Goal: Task Accomplishment & Management: Manage account settings

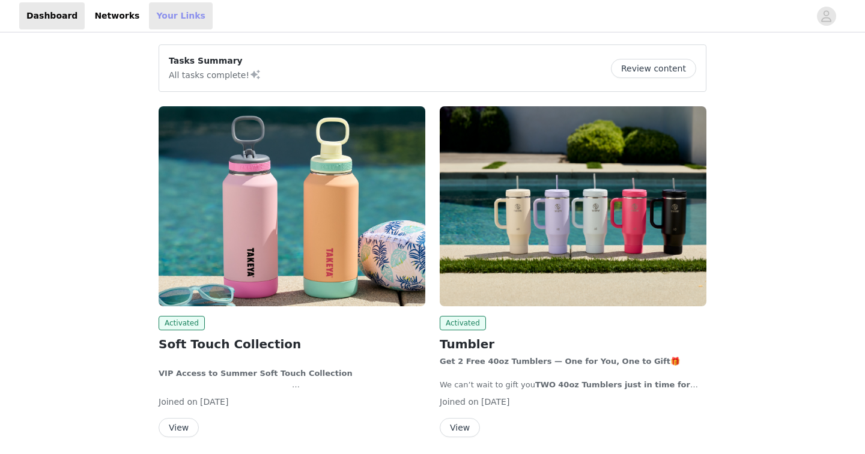
click at [165, 7] on link "Your Links" at bounding box center [181, 15] width 64 height 27
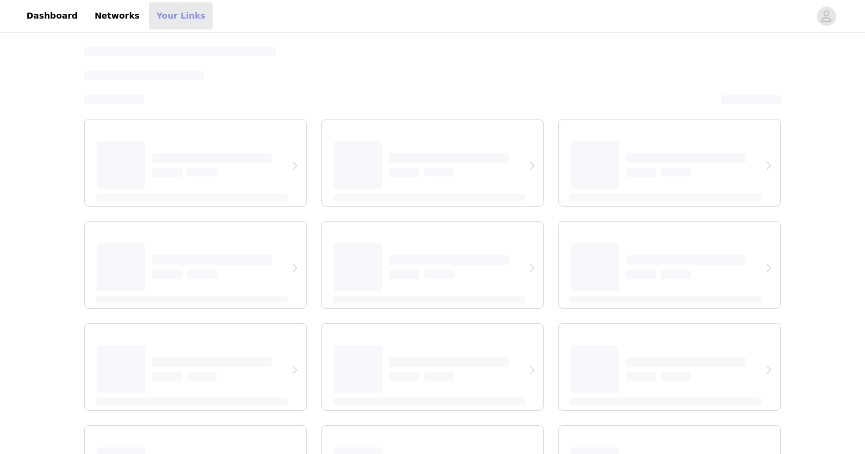
select select "12"
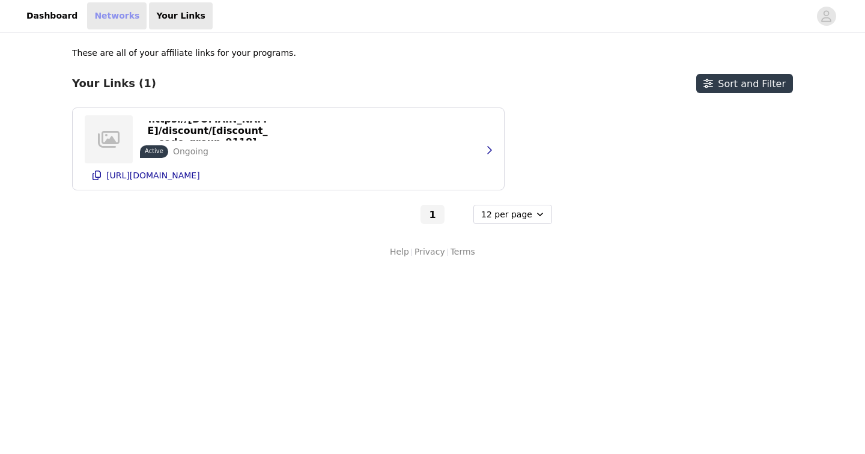
click at [107, 17] on link "Networks" at bounding box center [116, 15] width 59 height 27
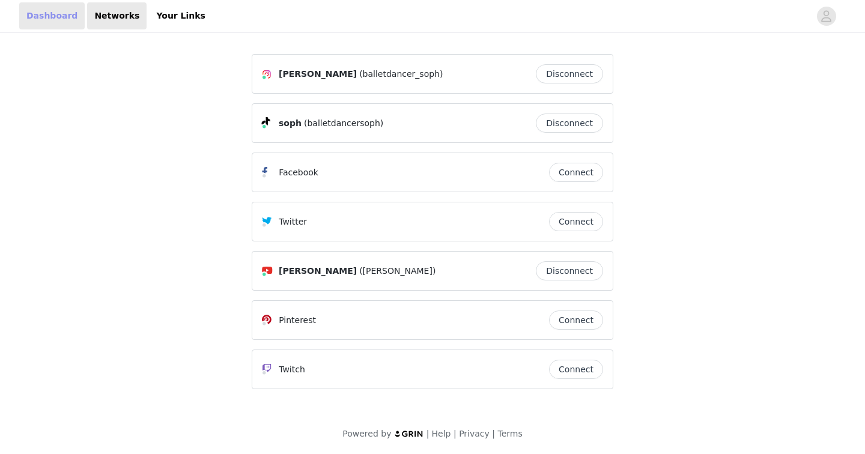
click at [54, 11] on link "Dashboard" at bounding box center [51, 15] width 65 height 27
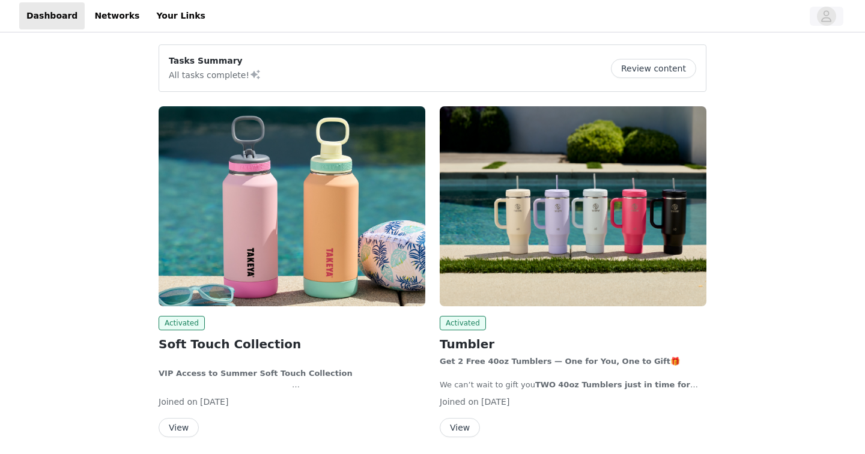
click at [830, 20] on icon "avatar" at bounding box center [825, 16] width 11 height 19
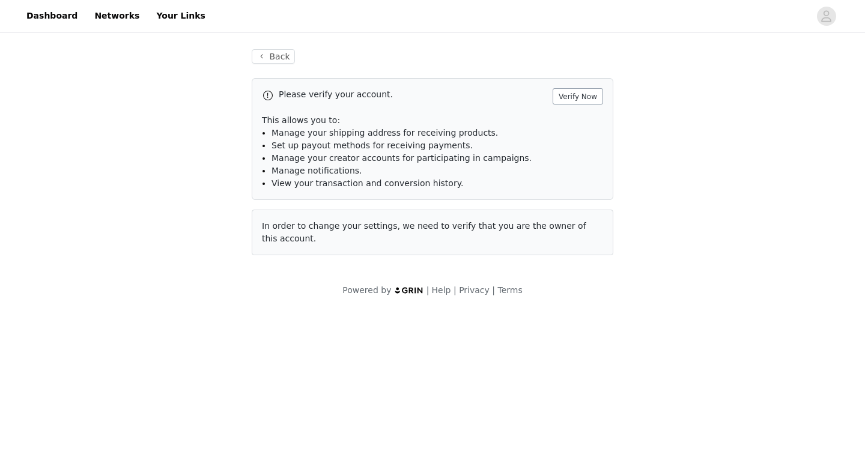
click at [581, 92] on button "Verify Now" at bounding box center [577, 96] width 50 height 16
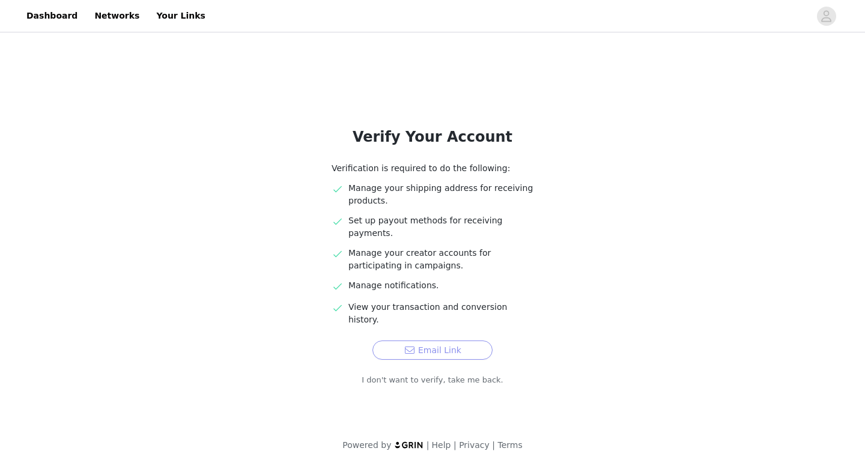
click at [441, 340] on button "Email Link" at bounding box center [432, 349] width 120 height 19
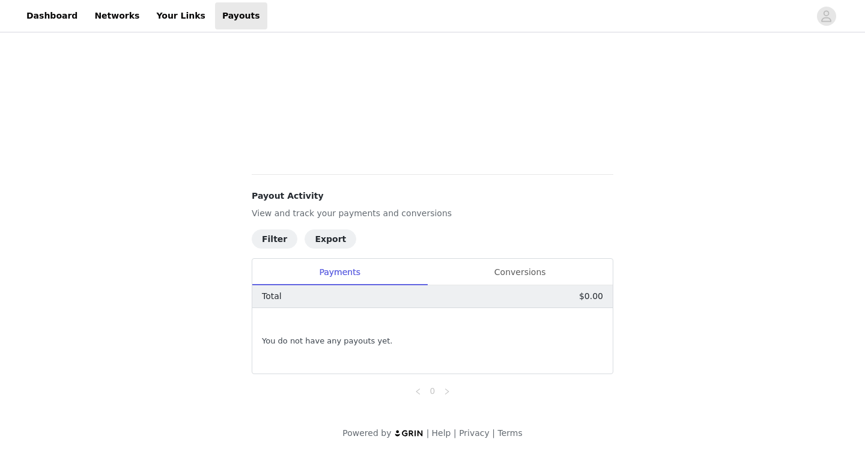
scroll to position [333, 0]
click at [518, 268] on div "Conversions" at bounding box center [520, 272] width 186 height 27
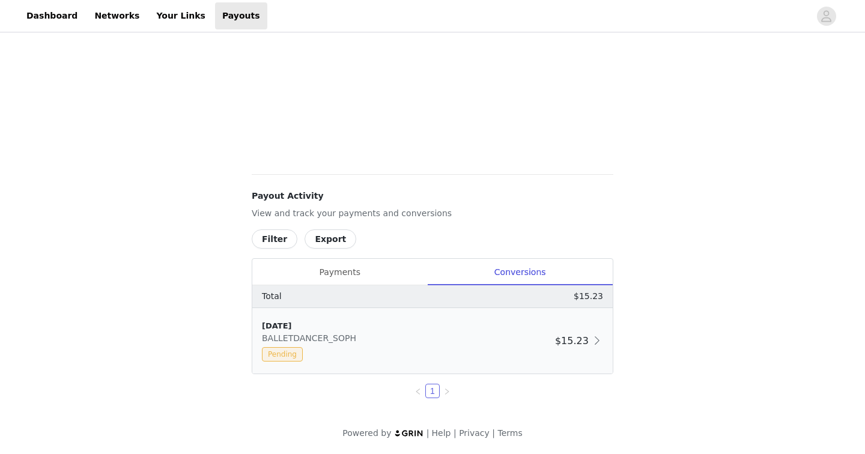
click at [569, 332] on div "[DATE] BALLETDANCER_SOPH Pending $15.23" at bounding box center [432, 340] width 360 height 65
